Goal: Browse casually

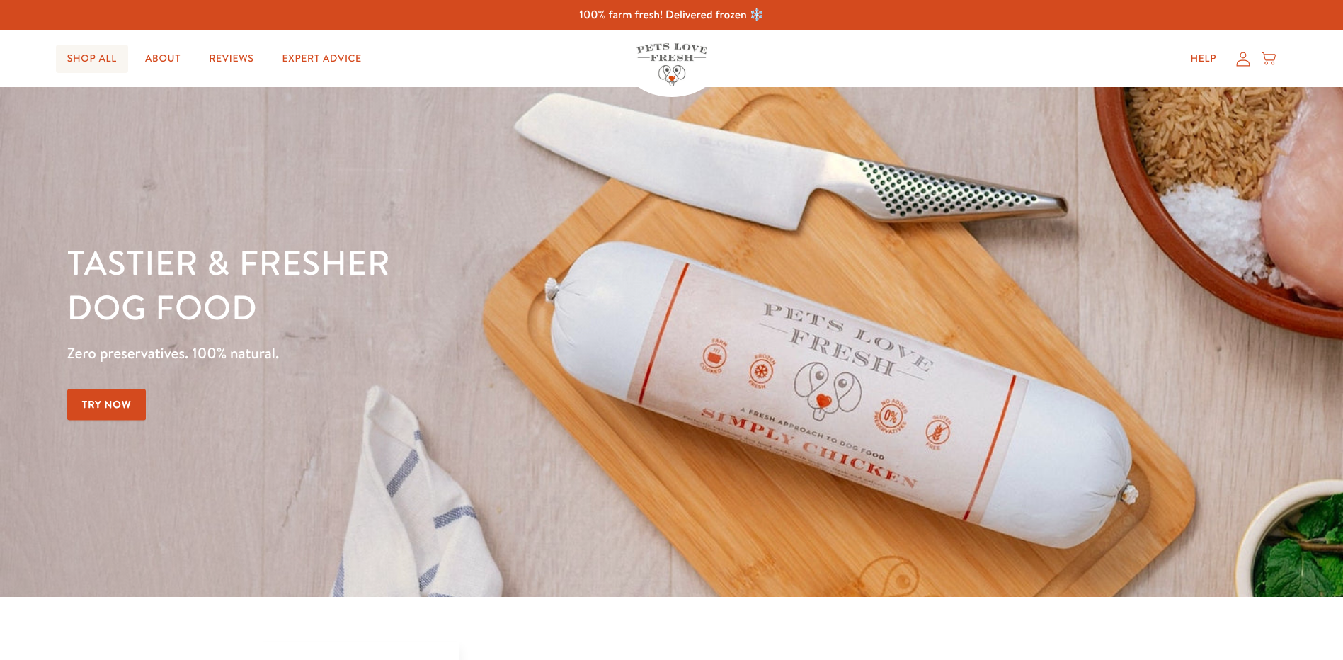
click at [91, 55] on link "Shop All" at bounding box center [92, 59] width 72 height 28
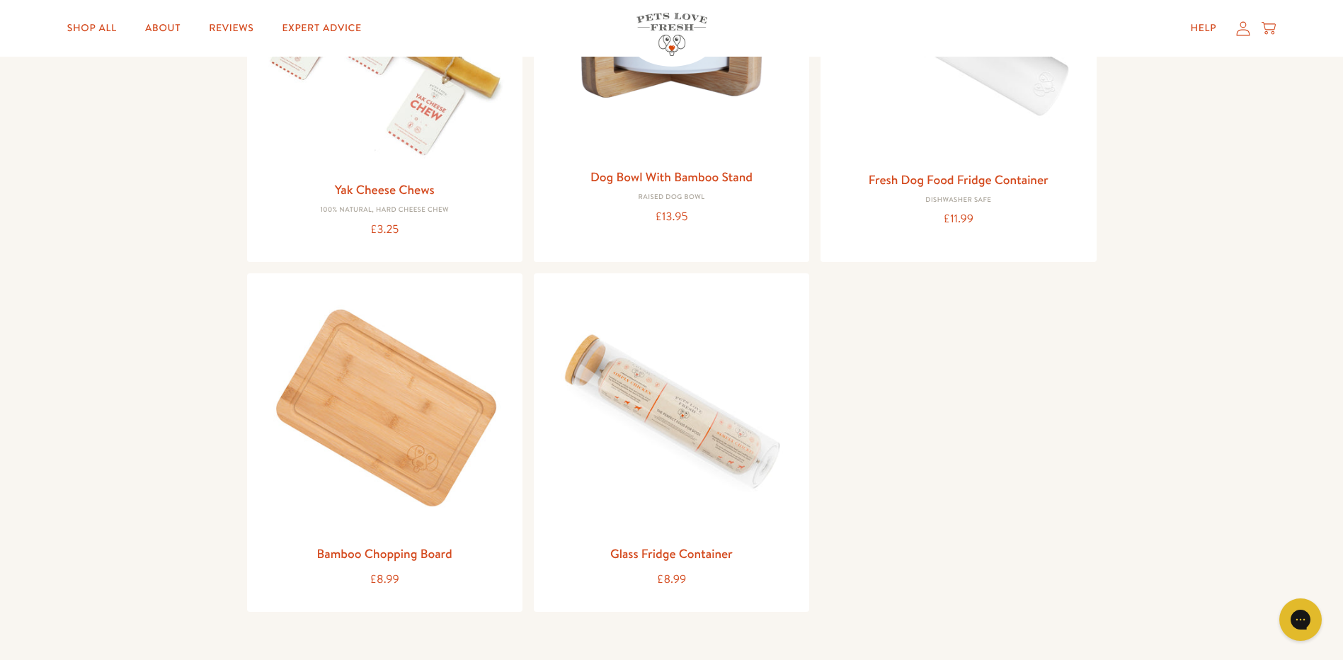
scroll to position [1652, 0]
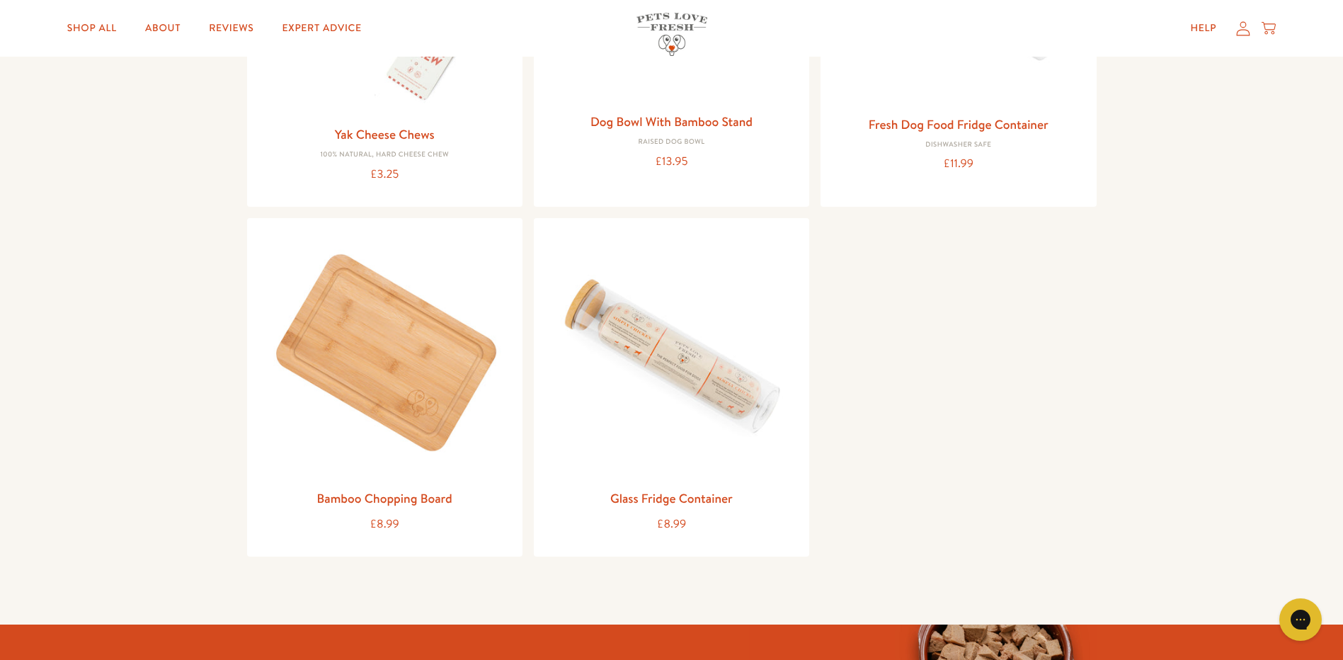
scroll to position [1770, 0]
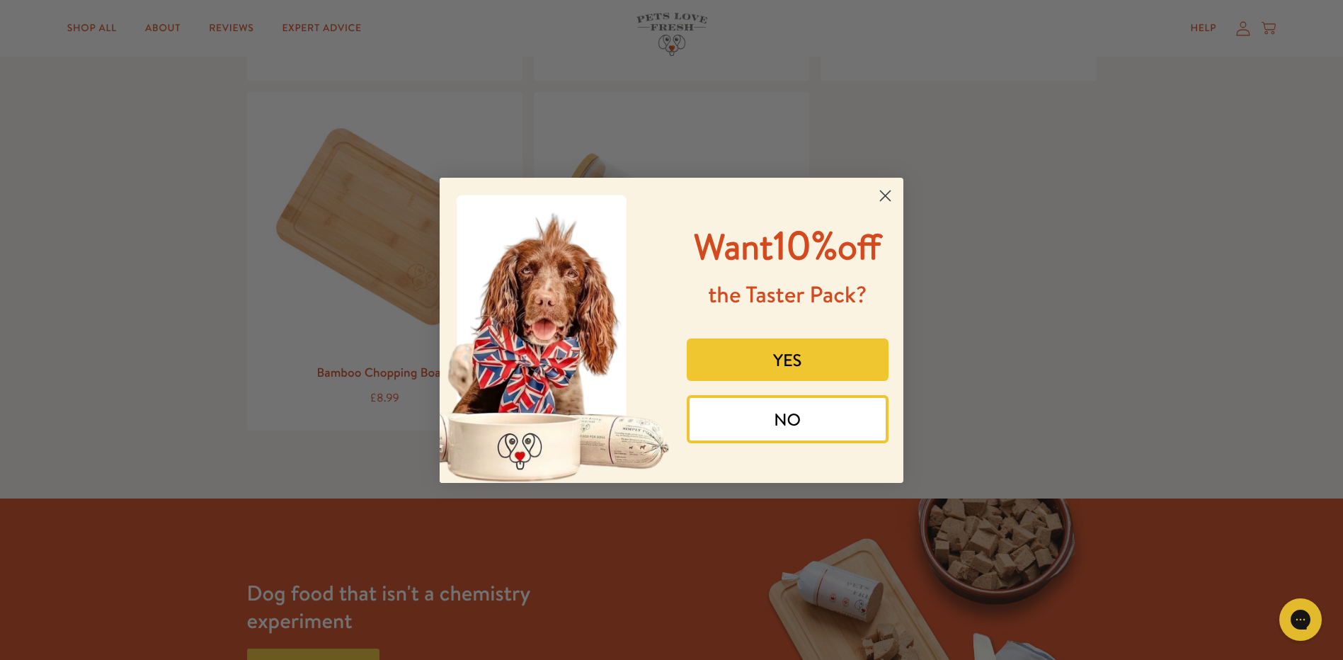
click at [882, 192] on icon "Close dialog" at bounding box center [886, 195] width 10 height 10
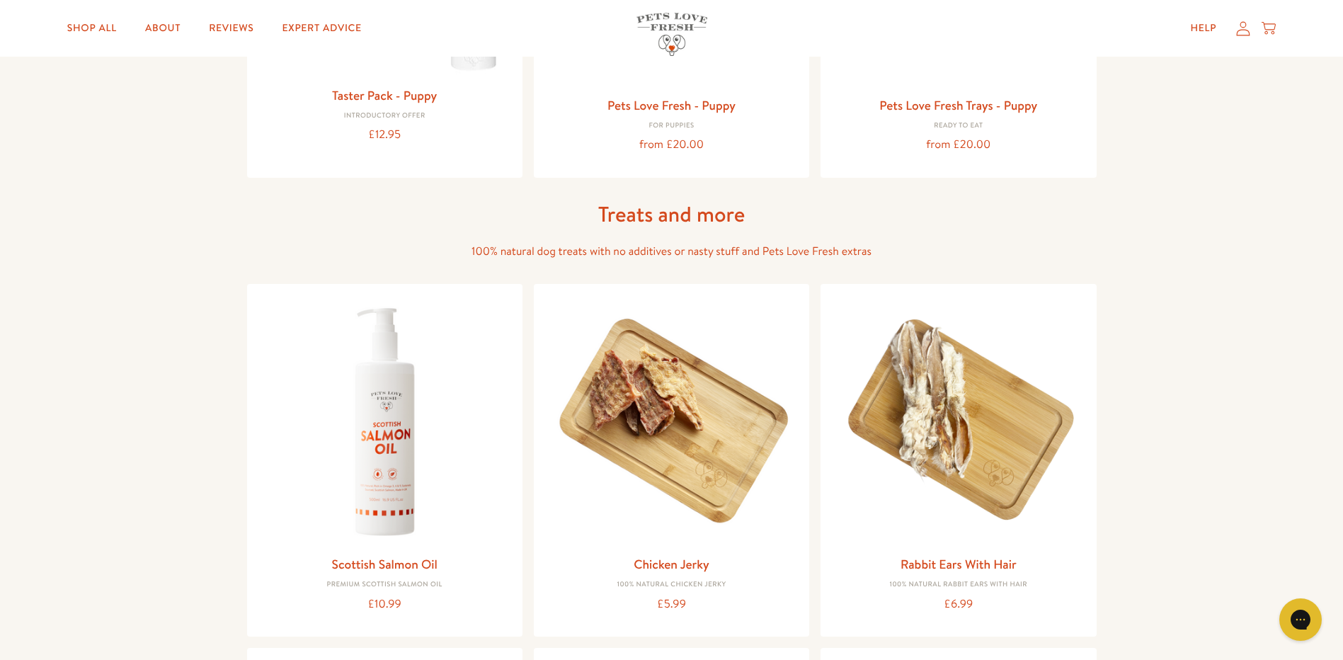
scroll to position [825, 0]
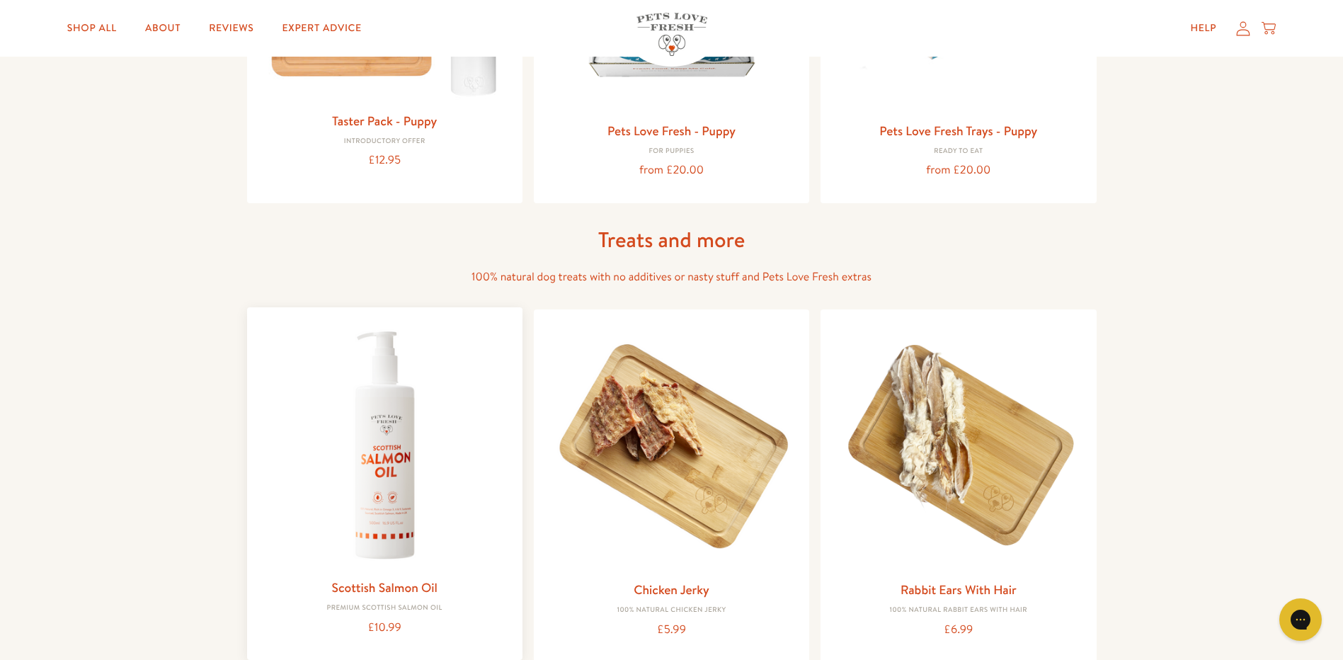
click at [377, 488] on img at bounding box center [384, 445] width 253 height 253
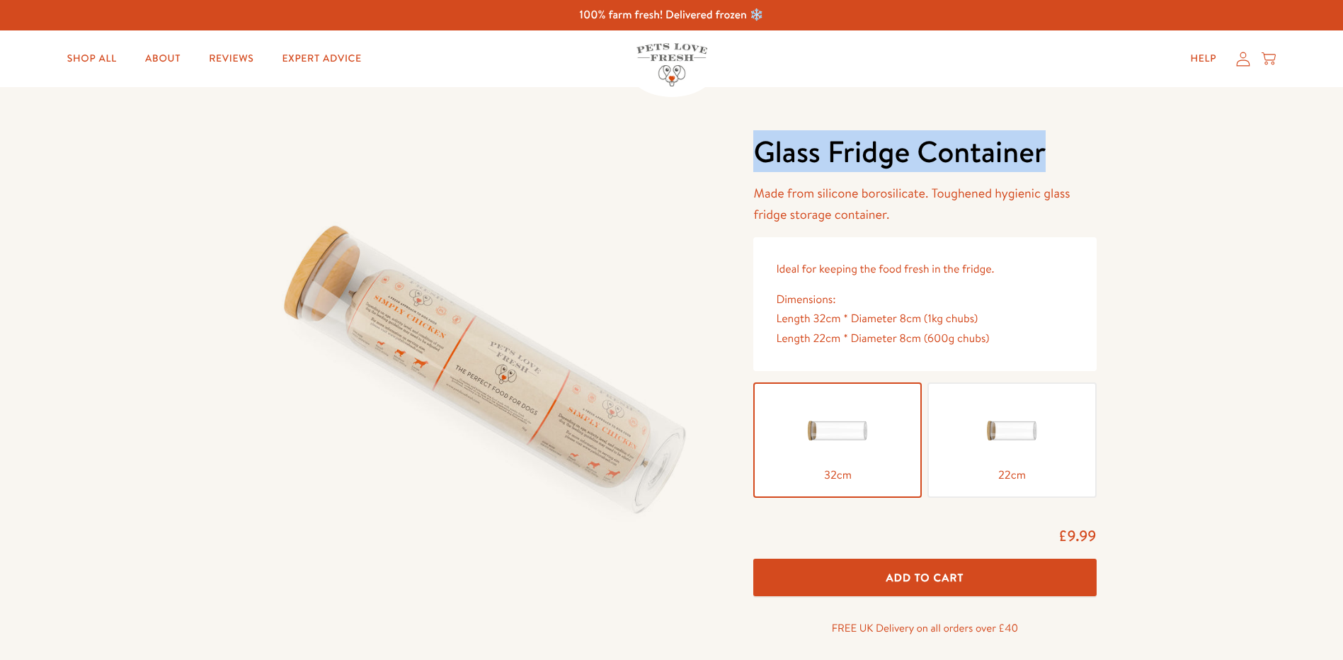
drag, startPoint x: 763, startPoint y: 156, endPoint x: 1048, endPoint y: 142, distance: 285.7
click at [1048, 142] on h1 "Glass Fridge Container" at bounding box center [924, 151] width 343 height 39
drag, startPoint x: 1048, startPoint y: 142, endPoint x: 1009, endPoint y: 149, distance: 39.5
copy h1 "Glass Fridge Container"
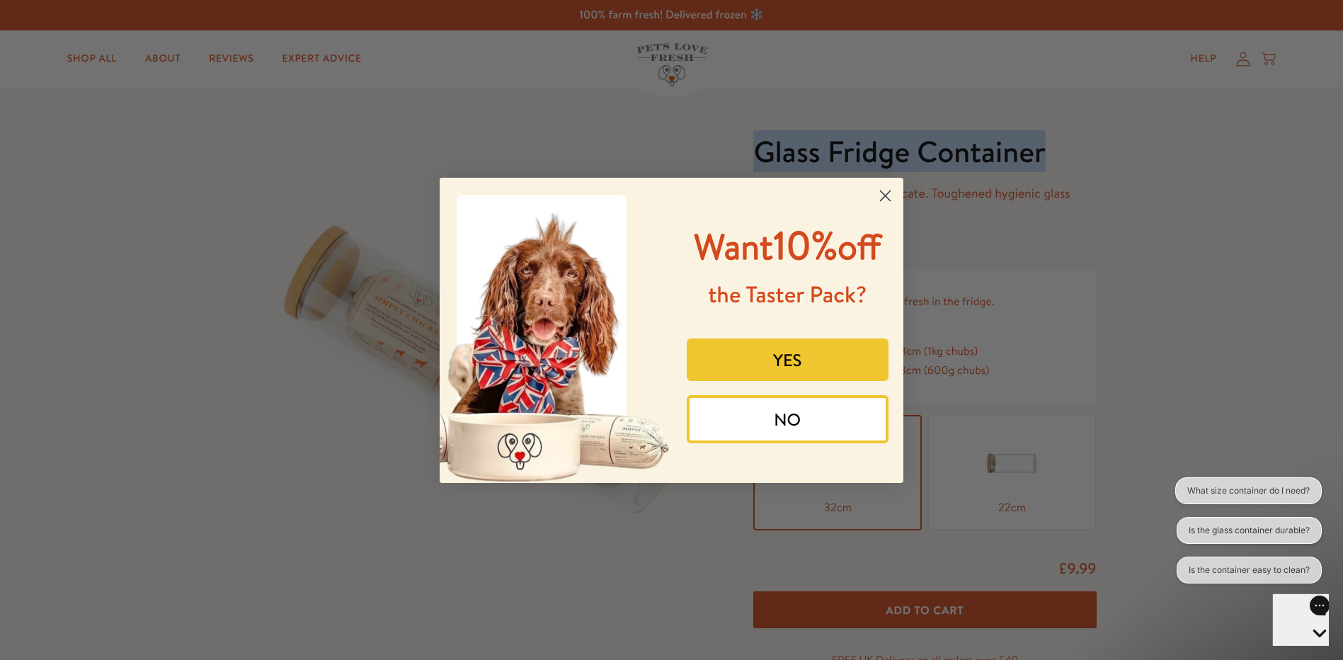
click at [892, 196] on circle "Close dialog" at bounding box center [885, 194] width 23 height 23
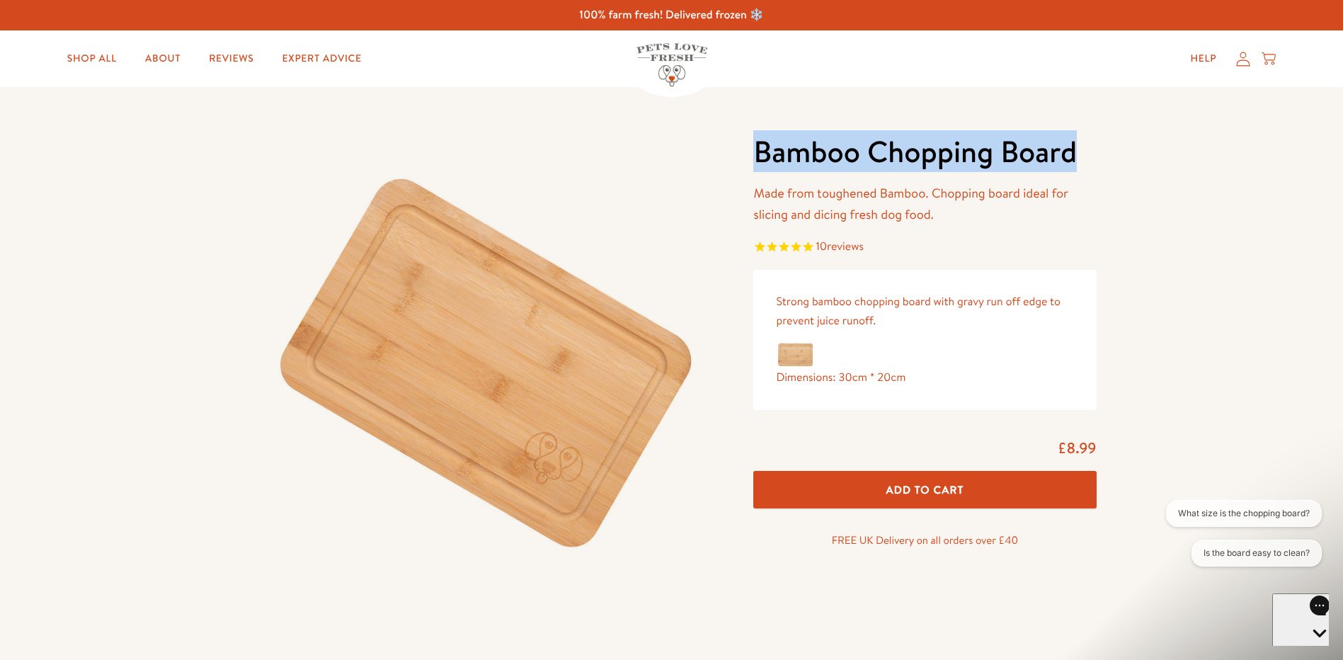
drag, startPoint x: 758, startPoint y: 159, endPoint x: 1090, endPoint y: 138, distance: 332.7
click at [1090, 138] on h1 "Bamboo Chopping Board" at bounding box center [924, 151] width 343 height 39
drag, startPoint x: 1090, startPoint y: 138, endPoint x: 1017, endPoint y: 151, distance: 74.0
copy h1 "Bamboo Chopping Board"
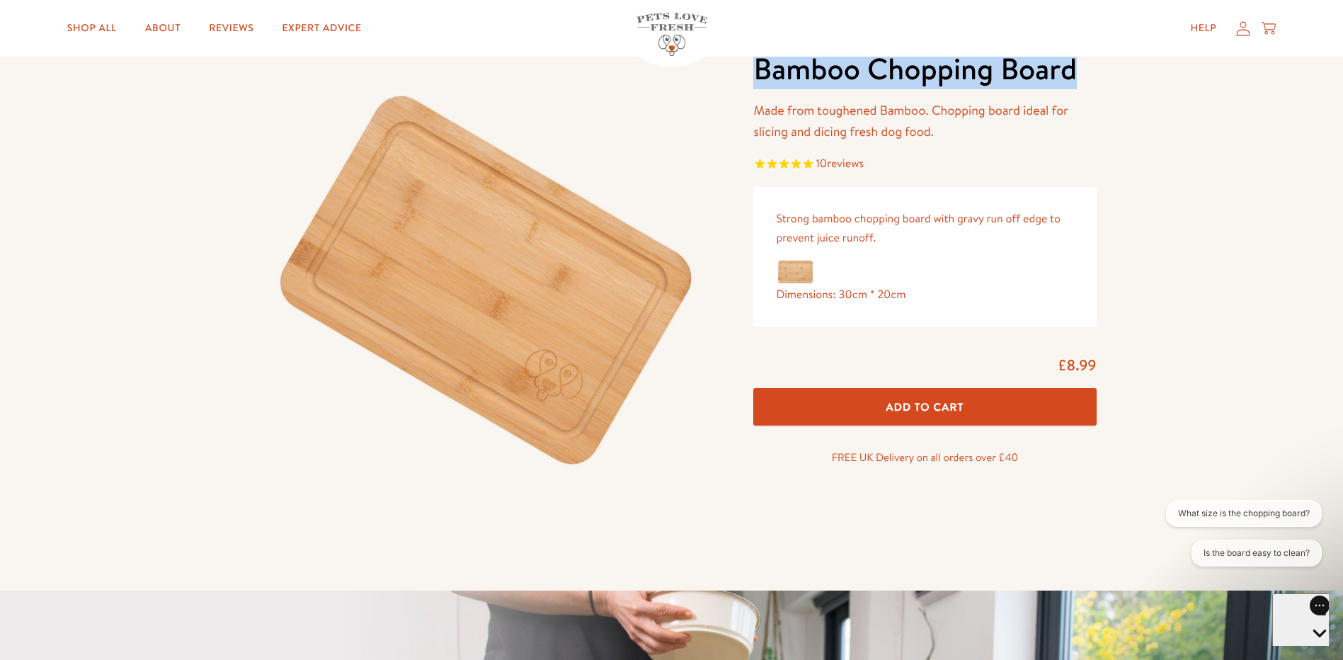
scroll to position [118, 0]
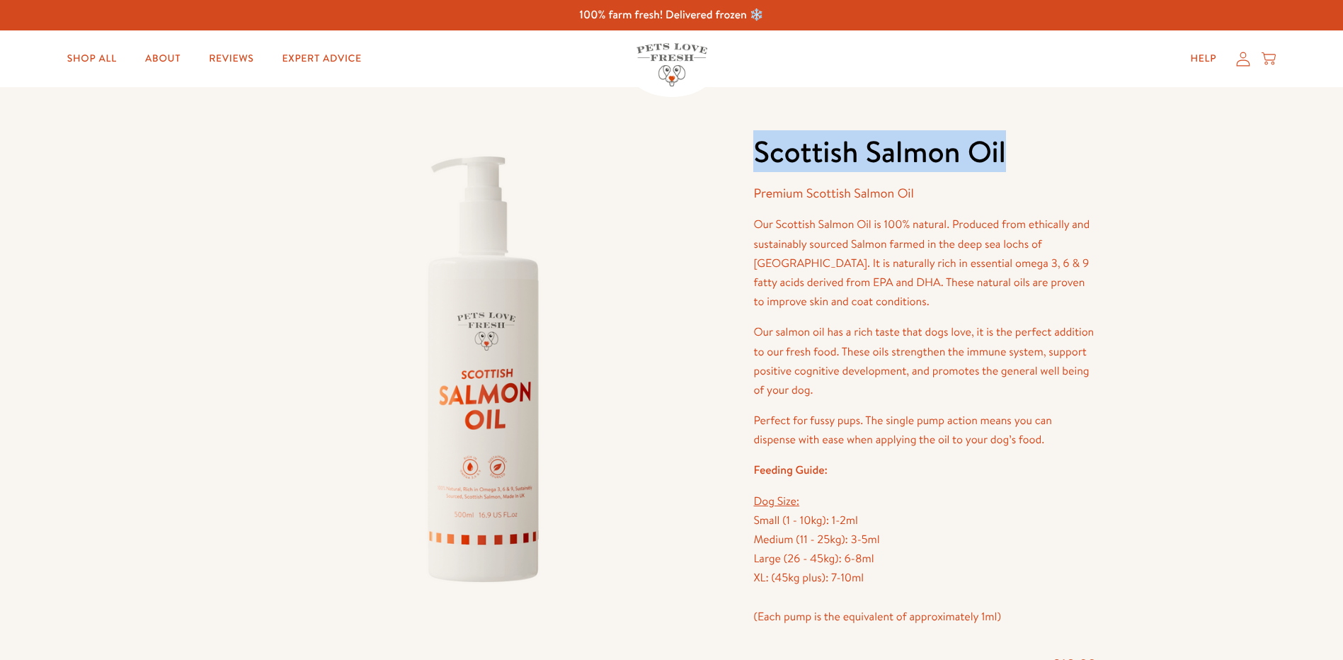
drag, startPoint x: 756, startPoint y: 146, endPoint x: 1008, endPoint y: 144, distance: 252.8
click at [1008, 144] on h1 "Scottish Salmon Oil" at bounding box center [924, 151] width 343 height 39
drag, startPoint x: 1008, startPoint y: 144, endPoint x: 984, endPoint y: 144, distance: 24.8
copy h1 "Scottish Salmon Oil"
